Goal: Task Accomplishment & Management: Manage account settings

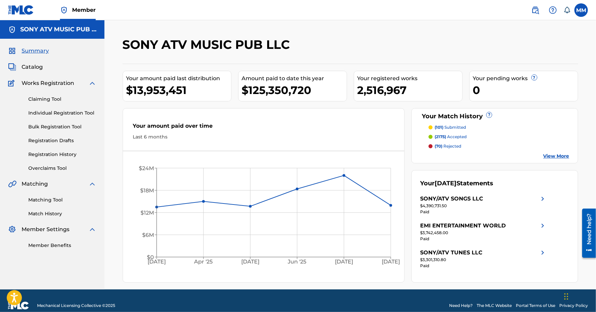
click at [580, 12] on label at bounding box center [581, 9] width 13 height 13
click at [582, 10] on input "MM [PERSON_NAME] [PERSON_NAME][EMAIL_ADDRESS][PERSON_NAME][DOMAIN_NAME] Notific…" at bounding box center [582, 10] width 0 height 0
click at [516, 83] on link "Profile" at bounding box center [514, 84] width 13 height 6
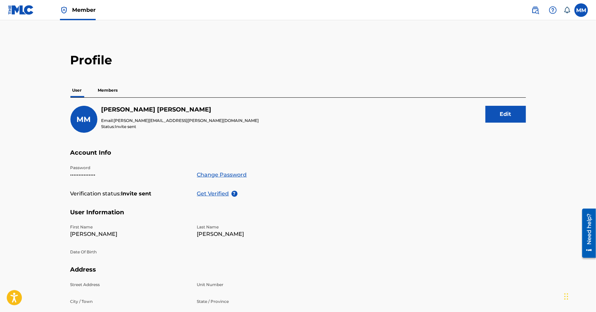
click at [229, 175] on link "Change Password" at bounding box center [222, 175] width 50 height 8
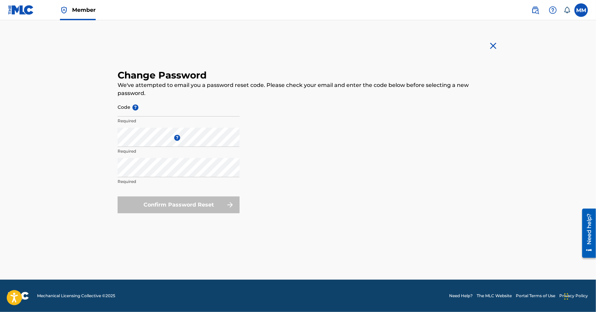
click at [321, 105] on form "Code ? Required Enter a new password ? Required Repeat the password Required Co…" at bounding box center [298, 155] width 361 height 116
click at [383, 142] on form "Code ? Required Enter a new password ? Required Repeat the password Required Co…" at bounding box center [298, 155] width 361 height 116
click at [226, 199] on div "Confirm Password Reset" at bounding box center [179, 205] width 122 height 17
click at [216, 208] on div "Confirm Password Reset" at bounding box center [179, 205] width 122 height 17
click at [146, 178] on div "Repeat the password Required" at bounding box center [179, 173] width 122 height 30
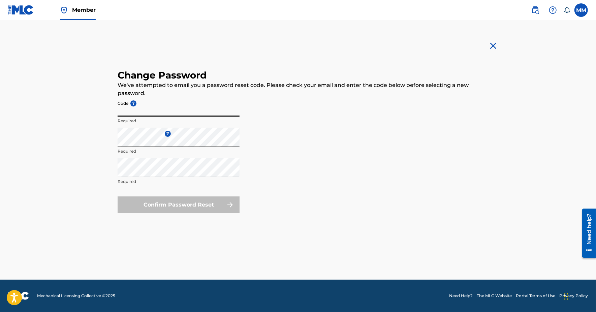
click at [180, 113] on input "Code ?" at bounding box center [179, 106] width 122 height 19
click at [473, 154] on form "Code ? Required Enter a new password ? Required Repeat the password Required Co…" at bounding box center [298, 155] width 361 height 116
click at [143, 111] on input "Code ?" at bounding box center [179, 106] width 122 height 19
paste input "af316a035e7780df982304f924335e55"
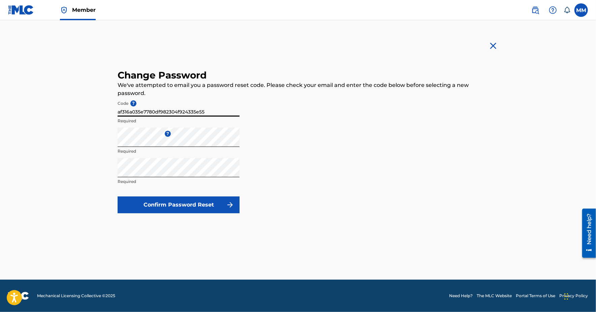
type input "af316a035e7780df982304f924335e55"
click at [374, 163] on form "Code ? af316a035e7780df982304f924335e55 Required Enter a new password ? Require…" at bounding box center [298, 155] width 361 height 116
click at [165, 207] on button "Confirm Password Reset" at bounding box center [179, 205] width 122 height 17
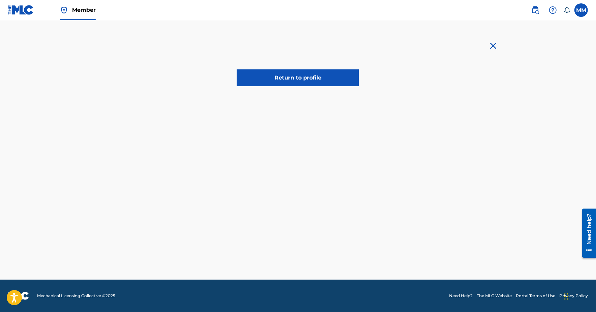
click at [288, 78] on link "Return to profile" at bounding box center [298, 77] width 122 height 17
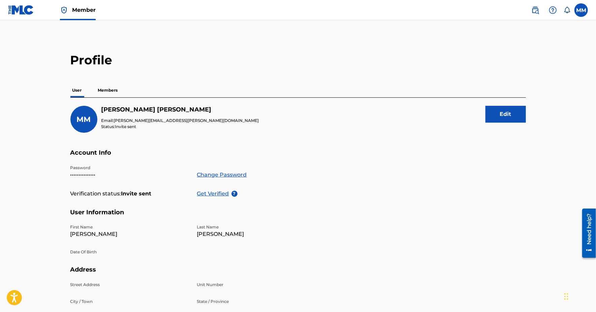
click at [69, 177] on div "Profile User Members MM [PERSON_NAME] Email: [PERSON_NAME][EMAIL_ADDRESS][PERSO…" at bounding box center [298, 217] width 472 height 328
click at [111, 89] on p "Members" at bounding box center [108, 90] width 24 height 14
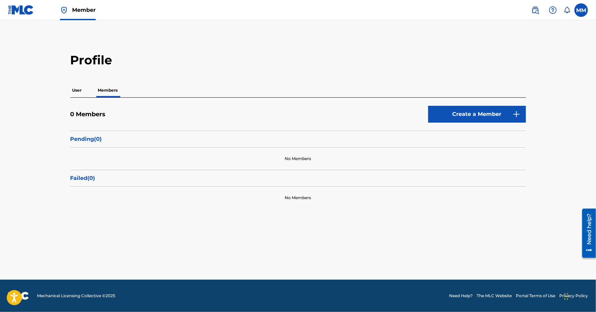
click at [521, 116] on button "Create a Member" at bounding box center [478, 114] width 98 height 17
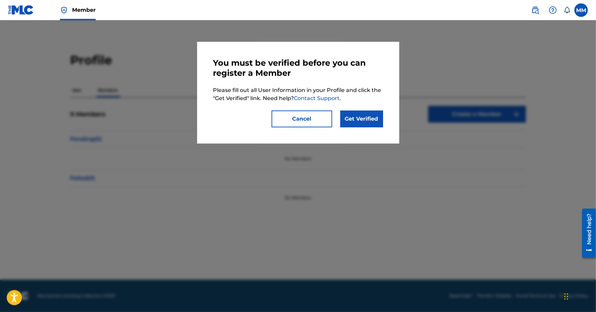
click at [327, 116] on button "Cancel" at bounding box center [302, 119] width 61 height 17
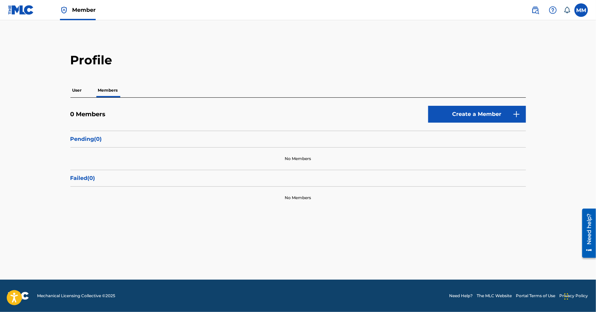
click at [85, 93] on div "User Members" at bounding box center [298, 90] width 456 height 14
click at [81, 92] on p "User" at bounding box center [76, 90] width 13 height 14
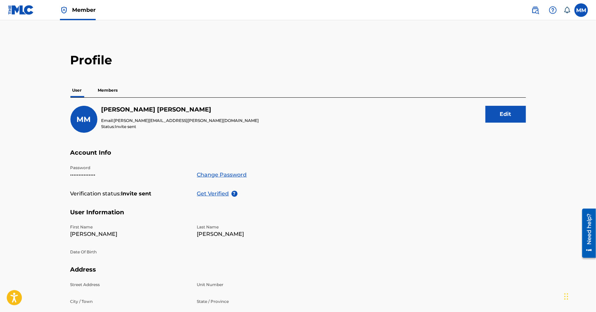
click at [213, 192] on p "Get Verified" at bounding box center [214, 194] width 34 height 8
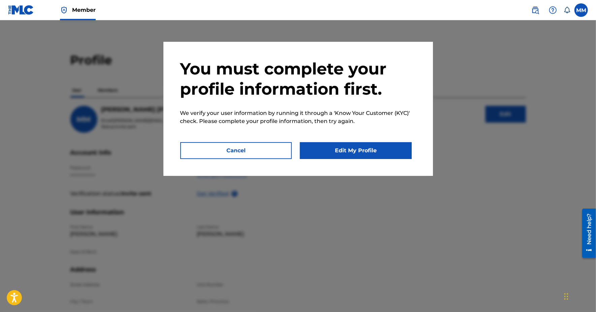
click at [390, 152] on button "Edit My Profile" at bounding box center [356, 150] width 112 height 17
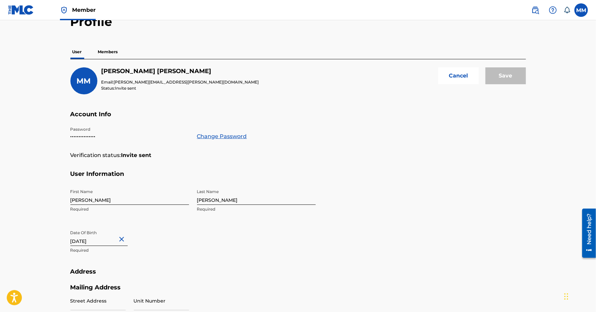
scroll to position [45, 0]
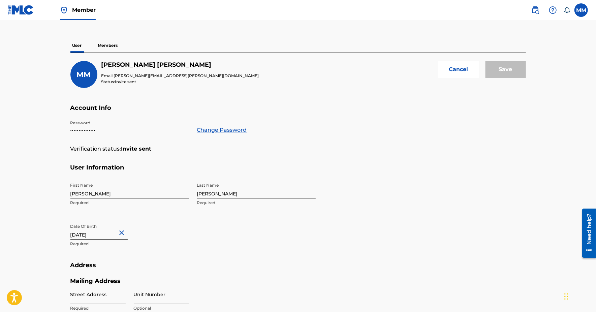
click at [126, 233] on button "Close" at bounding box center [123, 233] width 10 height 21
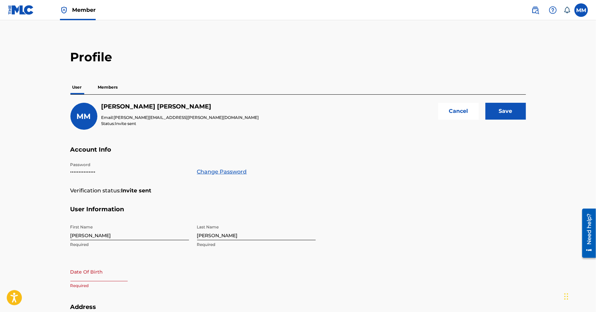
scroll to position [0, 0]
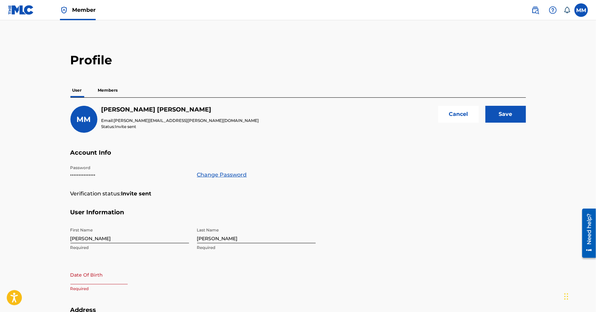
click at [453, 116] on button "Cancel" at bounding box center [459, 114] width 40 height 17
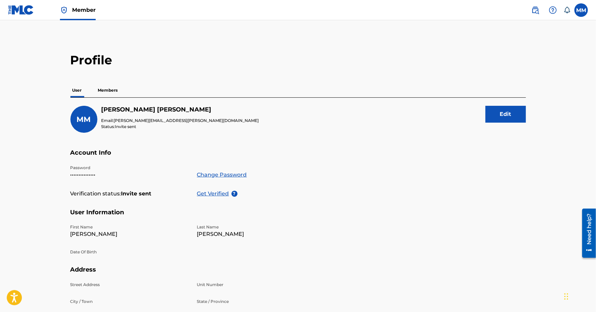
click at [84, 10] on span "Member" at bounding box center [84, 10] width 24 height 8
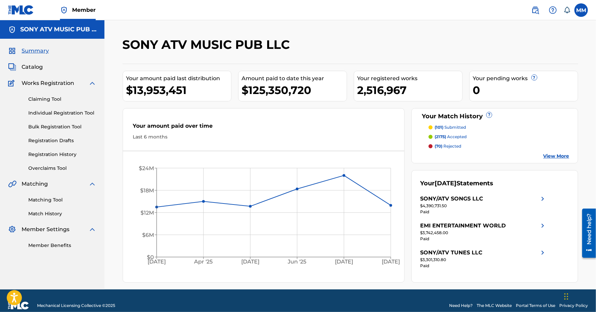
click at [489, 51] on div at bounding box center [526, 47] width 105 height 20
click at [48, 100] on link "Claiming Tool" at bounding box center [62, 99] width 68 height 7
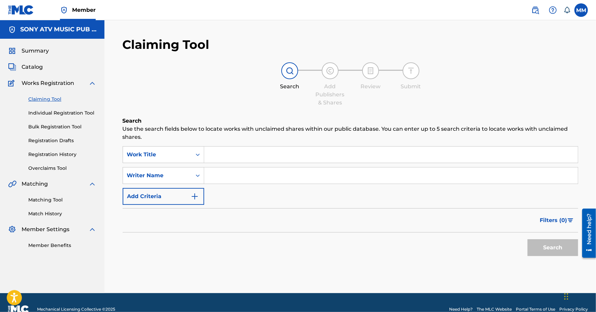
click at [236, 152] on input "Search Form" at bounding box center [391, 155] width 374 height 16
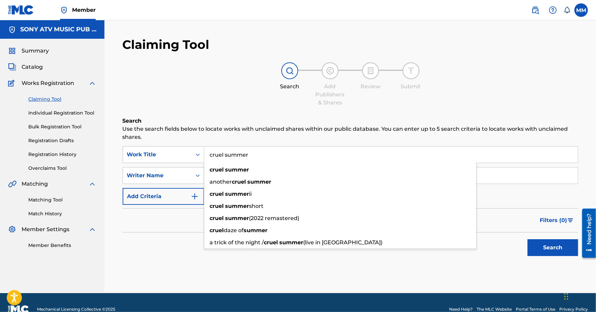
type input "cruel summer"
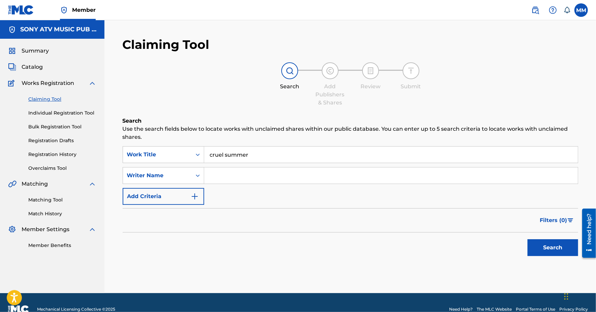
click at [216, 140] on p "Use the search fields below to locate works with unclaimed shares within our pu…" at bounding box center [351, 133] width 456 height 16
drag, startPoint x: 232, startPoint y: 192, endPoint x: 234, endPoint y: 179, distance: 12.2
click at [233, 192] on div "SearchWithCriteria75ef29db-299d-4bcd-a37a-cea82f434408 Work Title cruel summer …" at bounding box center [351, 175] width 456 height 59
click at [234, 177] on input "Search Form" at bounding box center [391, 176] width 374 height 16
click at [528, 239] on button "Search" at bounding box center [553, 247] width 51 height 17
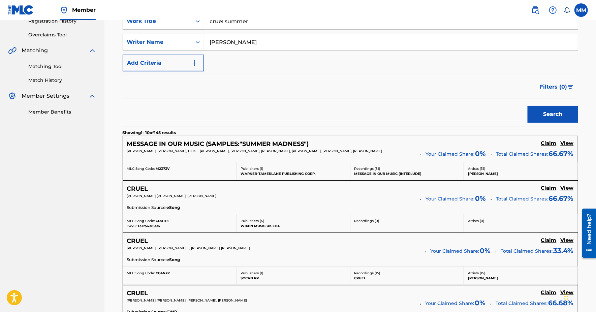
scroll to position [135, 0]
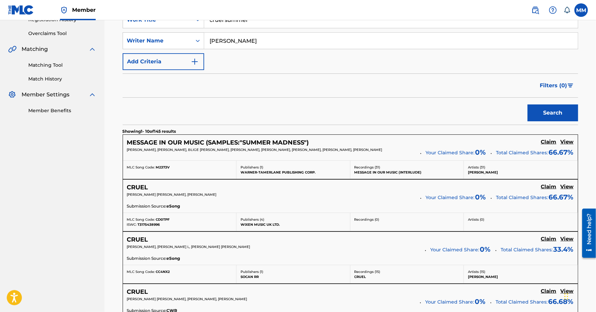
click at [239, 40] on input "[PERSON_NAME]" at bounding box center [391, 41] width 374 height 16
type input "[PERSON_NAME]"
click at [528, 105] on button "Search" at bounding box center [553, 113] width 51 height 17
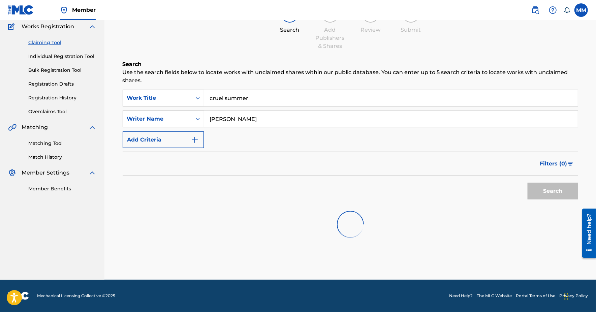
scroll to position [23, 0]
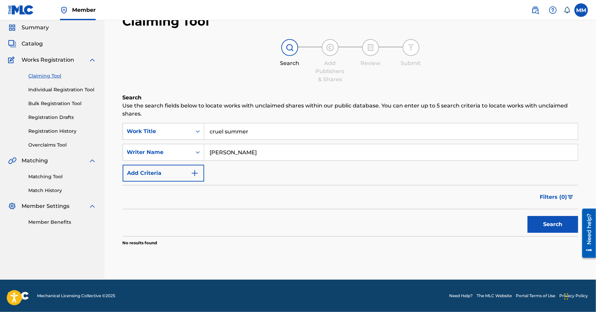
click at [39, 44] on span "Catalog" at bounding box center [32, 44] width 21 height 8
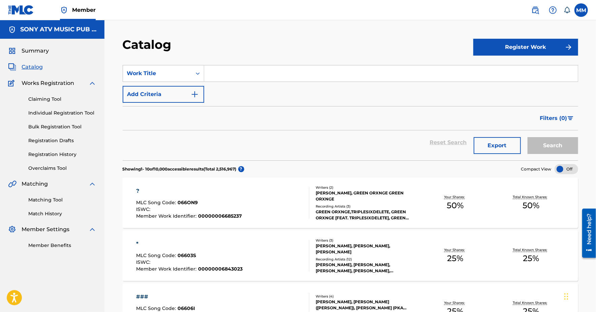
click at [260, 69] on input "Search Form" at bounding box center [391, 73] width 374 height 16
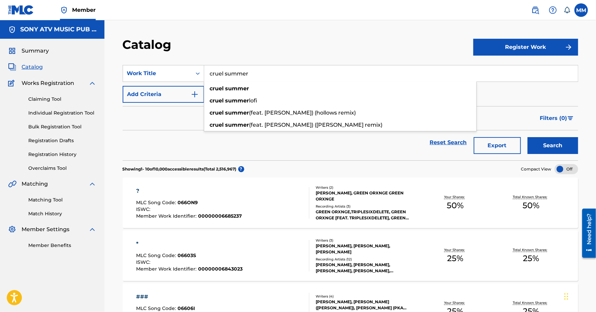
type input "cruel summer"
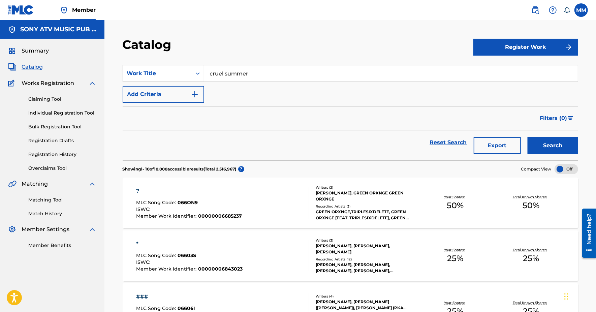
click at [263, 48] on div "Catalog" at bounding box center [298, 47] width 351 height 20
click at [164, 98] on button "Add Criteria" at bounding box center [164, 94] width 82 height 17
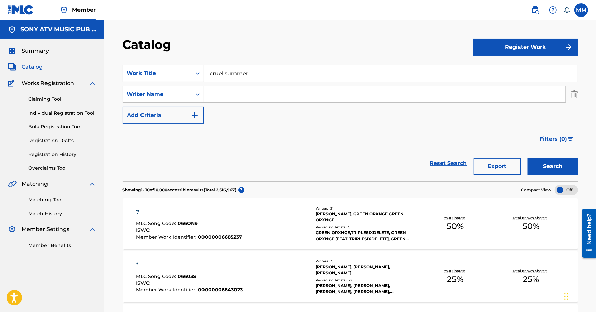
click at [232, 98] on input "Search Form" at bounding box center [384, 94] width 361 height 16
type input "s"
type input "[PERSON_NAME]"
click at [528, 158] on button "Search" at bounding box center [553, 166] width 51 height 17
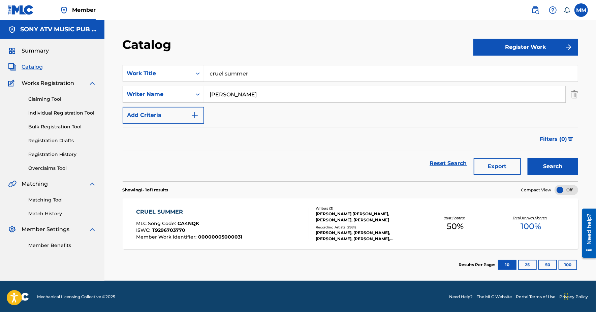
click at [261, 232] on div "CRUEL SUMMER MLC Song Code : CA4NQK ISWC : T9296703770 Member Work Identifier :…" at bounding box center [222, 224] width 173 height 32
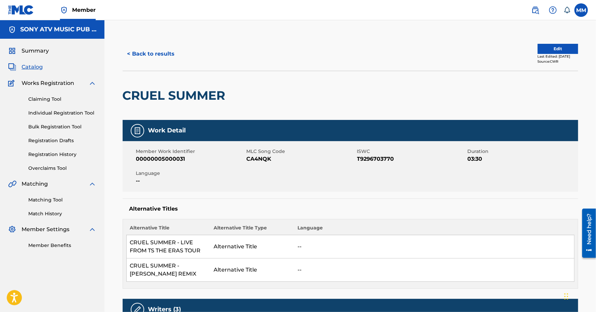
click at [546, 45] on button "Edit" at bounding box center [558, 49] width 40 height 10
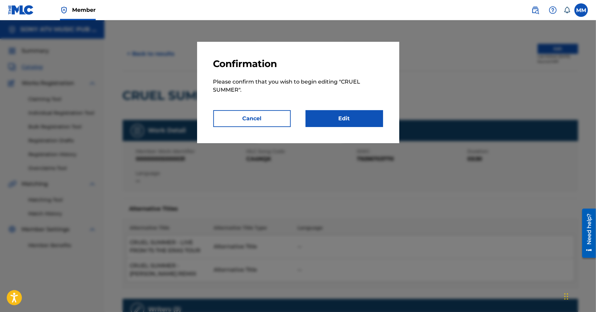
click at [342, 114] on link "Edit" at bounding box center [345, 118] width 78 height 17
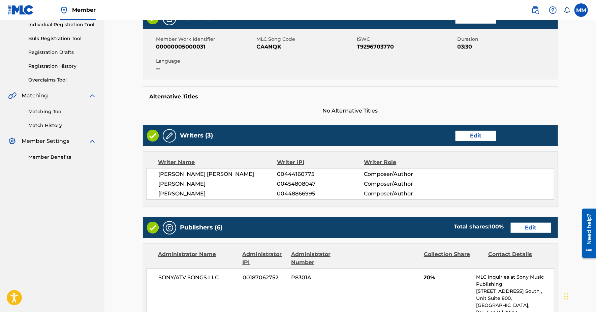
scroll to position [90, 0]
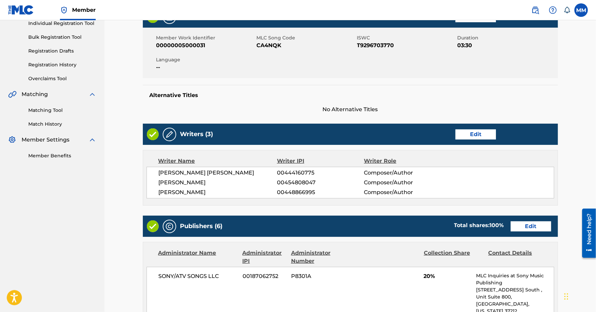
click at [527, 227] on link "Edit" at bounding box center [531, 227] width 40 height 10
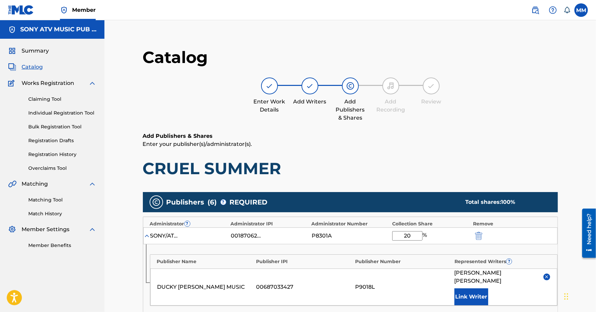
click at [27, 51] on span "Summary" at bounding box center [35, 51] width 27 height 8
